Goal: Find specific page/section: Find specific page/section

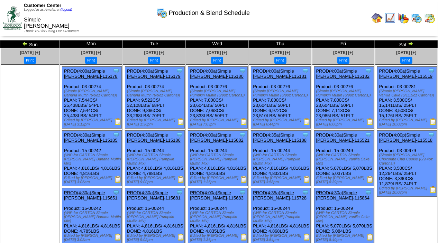
click at [376, 14] on img at bounding box center [376, 17] width 11 height 11
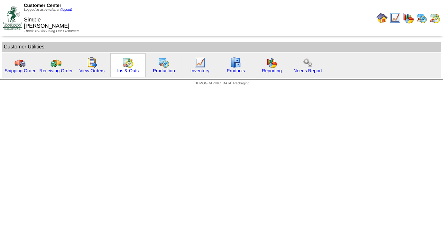
click at [122, 67] on img at bounding box center [127, 62] width 11 height 11
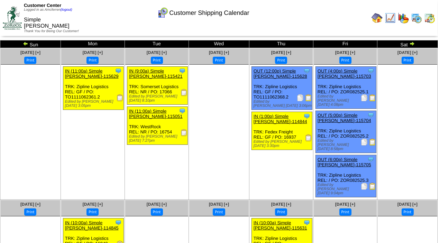
click at [412, 43] on img at bounding box center [412, 44] width 6 height 6
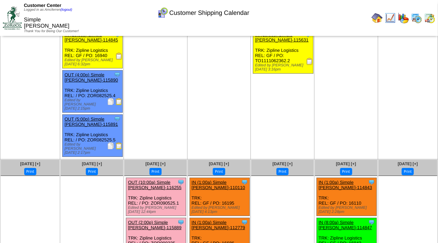
scroll to position [36, 0]
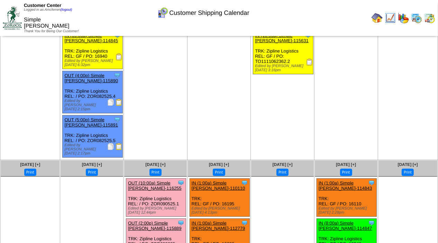
click at [376, 14] on img at bounding box center [376, 17] width 11 height 11
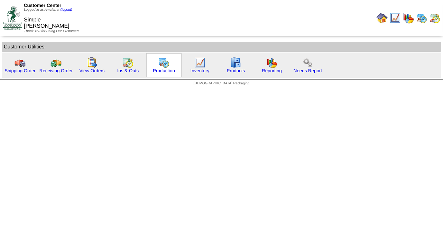
click at [164, 64] on img at bounding box center [163, 62] width 11 height 11
